Goal: Task Accomplishment & Management: Manage account settings

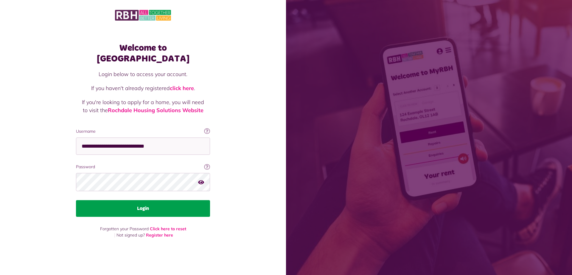
click at [141, 203] on button "Login" at bounding box center [143, 208] width 134 height 17
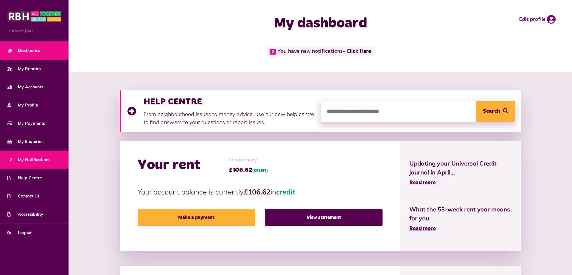
click at [15, 158] on icon "2" at bounding box center [11, 159] width 8 height 6
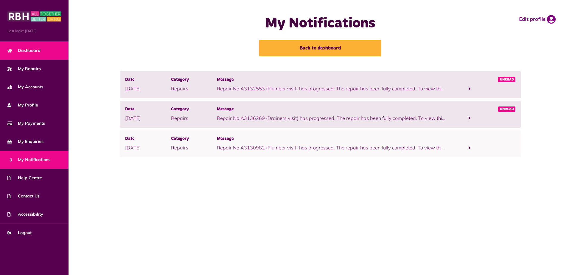
click at [26, 51] on span "Dashboard" at bounding box center [23, 50] width 33 height 6
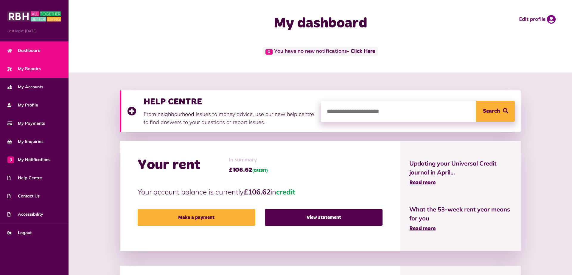
click at [31, 70] on span "My Repairs" at bounding box center [23, 69] width 33 height 6
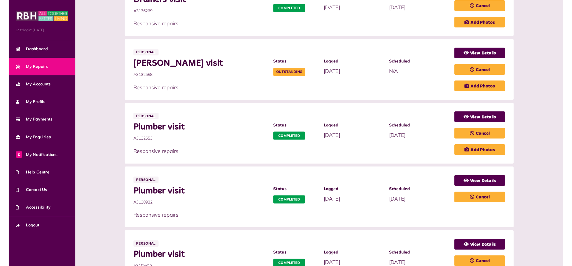
scroll to position [164, 0]
